Goal: Task Accomplishment & Management: Manage account settings

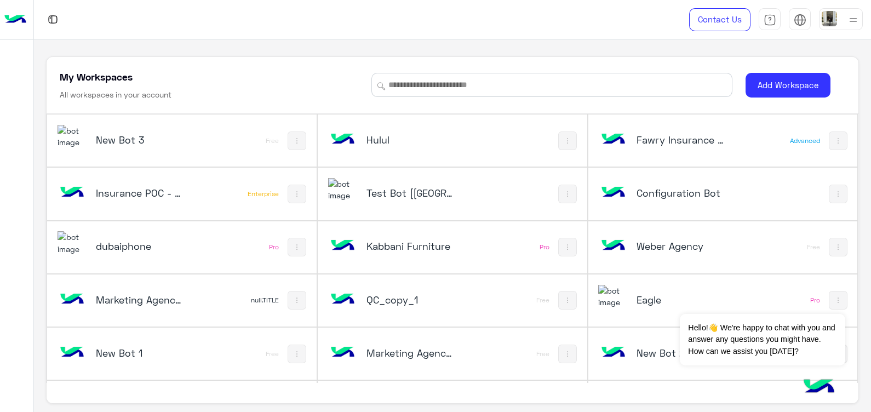
scroll to position [209, 0]
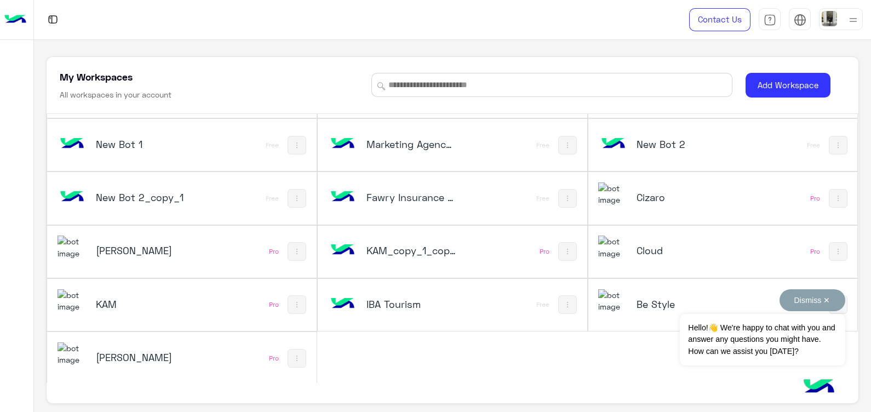
click at [828, 299] on button "Dismiss ✕" at bounding box center [813, 300] width 66 height 22
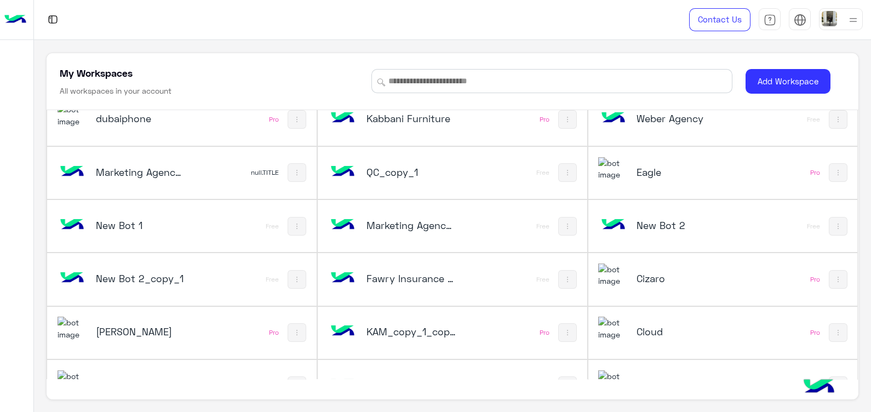
scroll to position [0, 0]
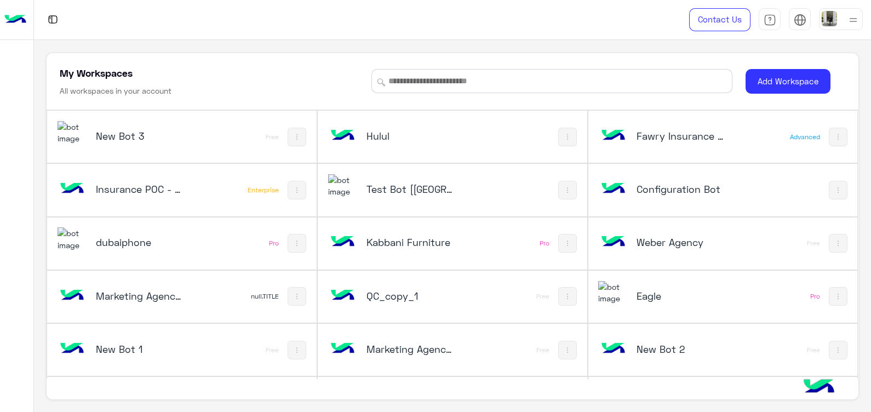
click at [397, 185] on h5 "Test Bot [[GEOGRAPHIC_DATA]]" at bounding box center [412, 189] width 90 height 13
click at [369, 187] on h5 "Test Bot [[GEOGRAPHIC_DATA]]" at bounding box center [412, 189] width 90 height 13
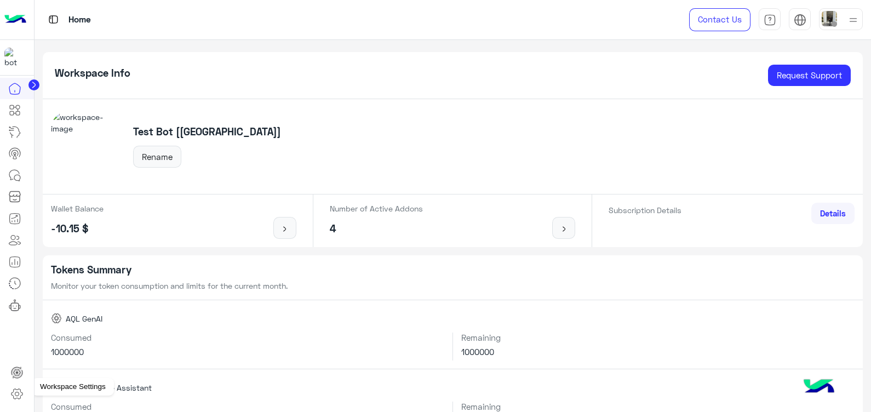
click at [11, 398] on icon at bounding box center [16, 394] width 13 height 13
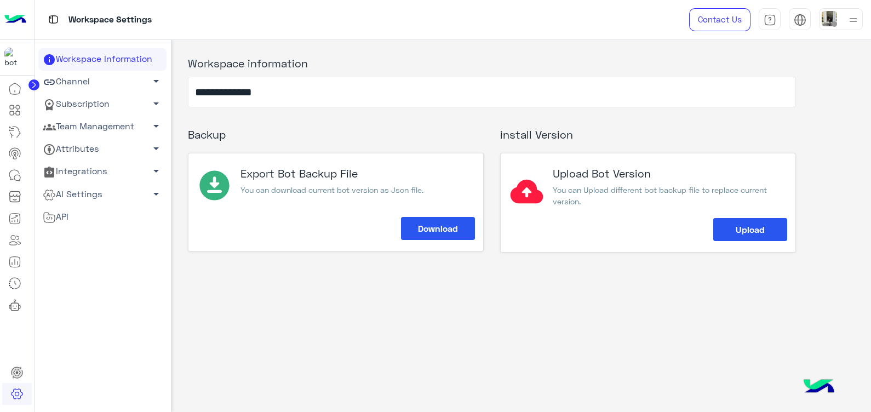
click at [153, 77] on span "arrow_drop_down" at bounding box center [156, 81] width 13 height 13
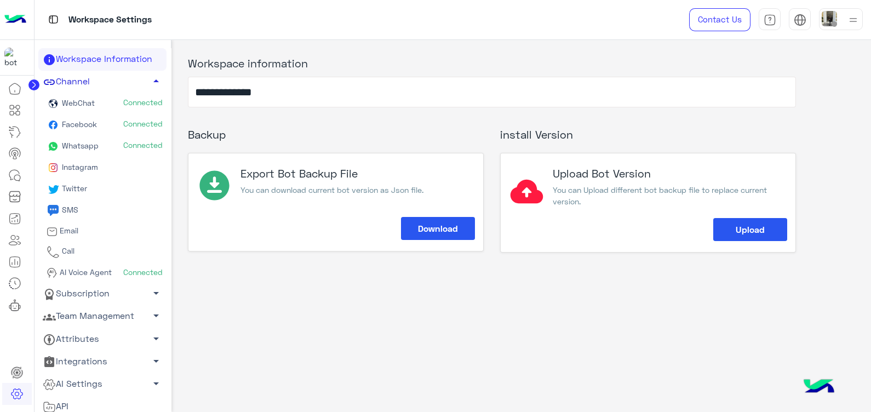
click at [142, 313] on link "Team Management arrow_drop_down" at bounding box center [102, 316] width 128 height 22
click at [111, 293] on link "Subscription arrow_drop_down" at bounding box center [102, 294] width 128 height 22
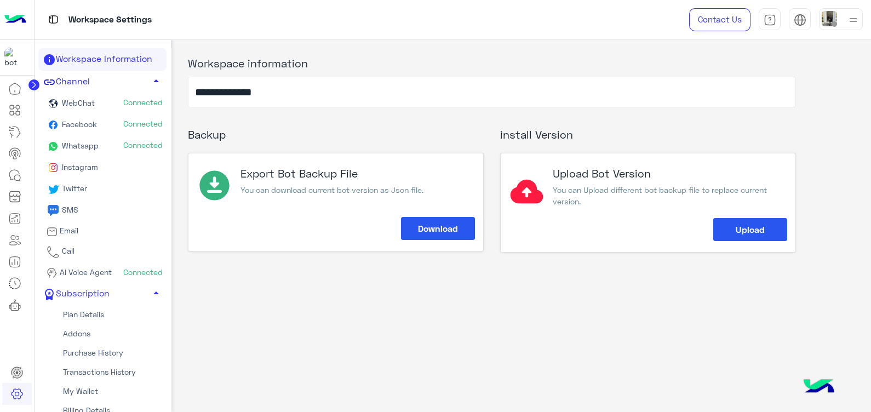
click at [111, 387] on link "My Wallet" at bounding box center [102, 391] width 128 height 19
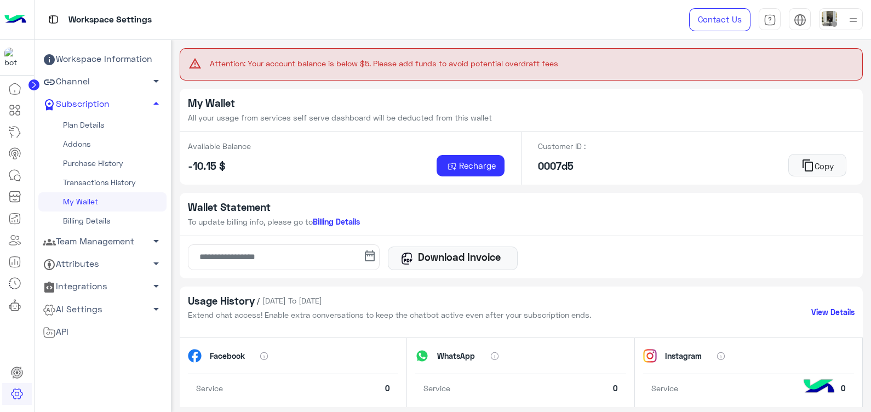
click at [406, 21] on div "Workspace Settings" at bounding box center [314, 19] width 558 height 39
click at [30, 19] on div at bounding box center [17, 20] width 34 height 40
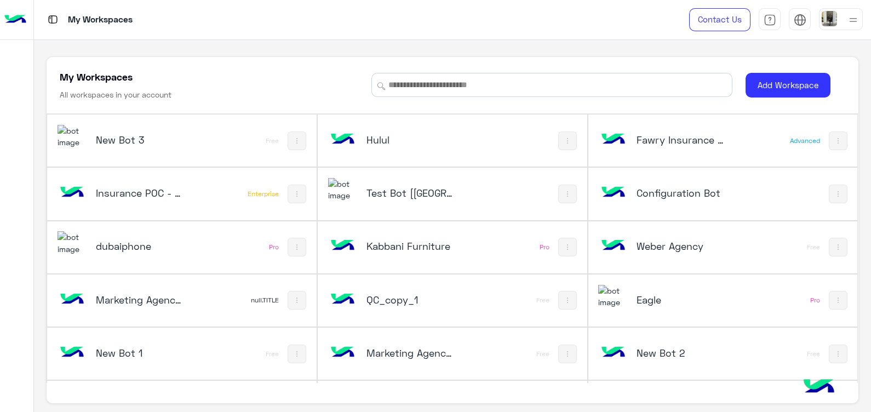
click at [171, 143] on h5 "New Bot 3" at bounding box center [141, 139] width 90 height 13
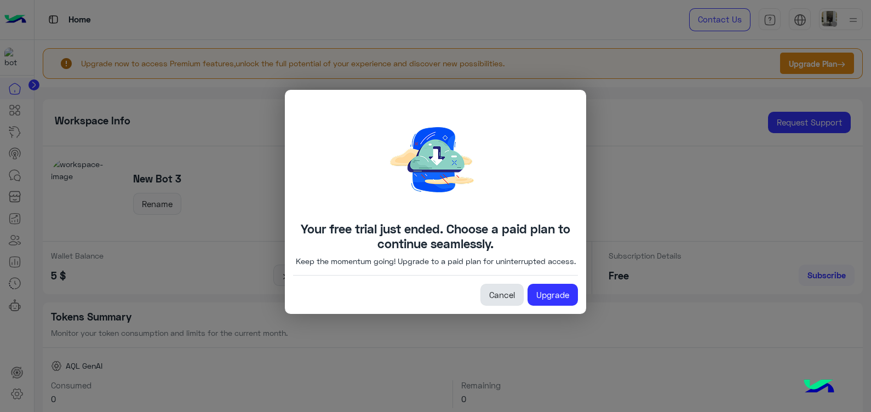
click at [498, 304] on link "Cancel" at bounding box center [502, 295] width 43 height 22
